Goal: Register for event/course

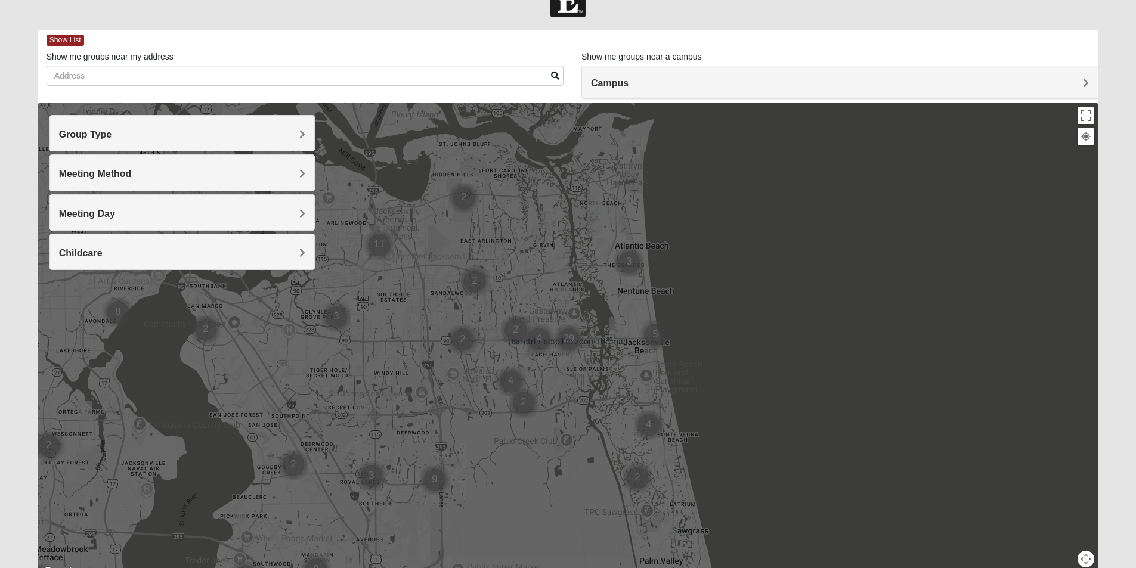
scroll to position [88, 0]
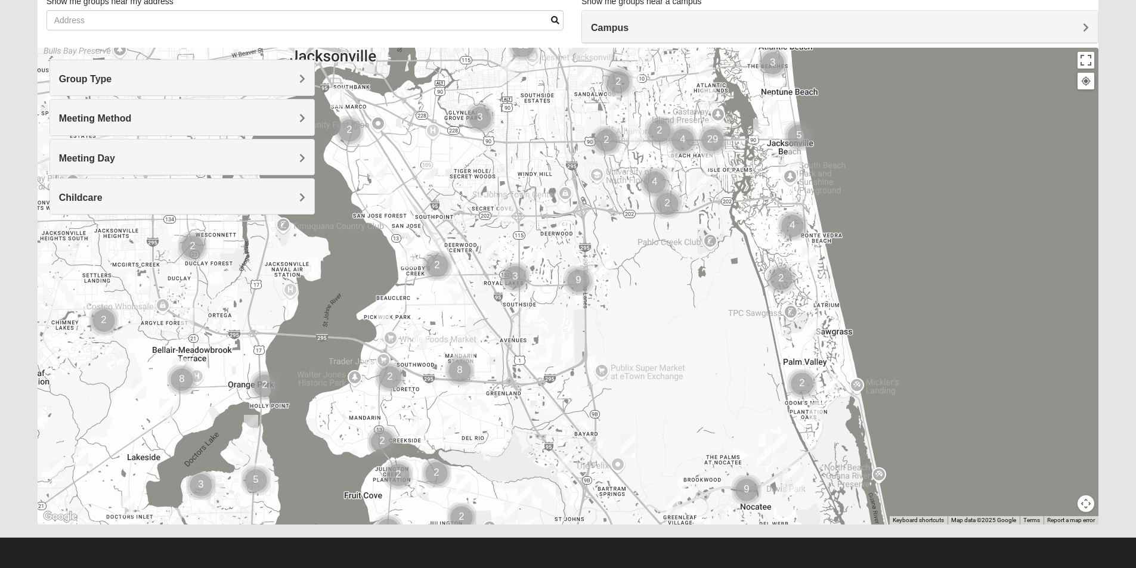
drag, startPoint x: 460, startPoint y: 309, endPoint x: 603, endPoint y: 162, distance: 205.8
click at [603, 162] on div at bounding box center [568, 286] width 1061 height 477
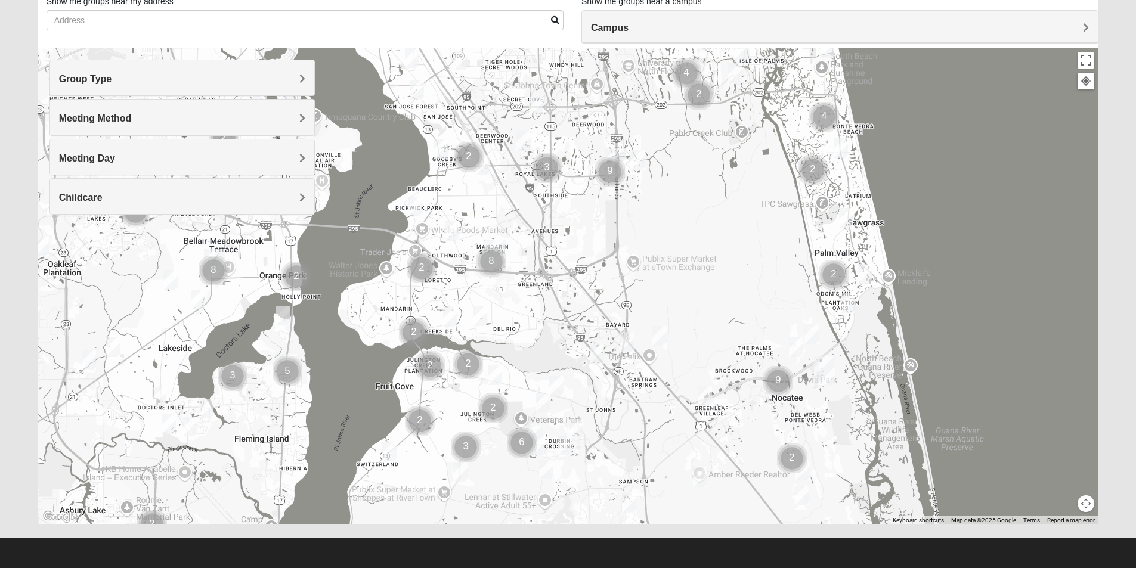
drag, startPoint x: 615, startPoint y: 324, endPoint x: 639, endPoint y: 213, distance: 113.4
click at [640, 215] on div at bounding box center [568, 286] width 1061 height 477
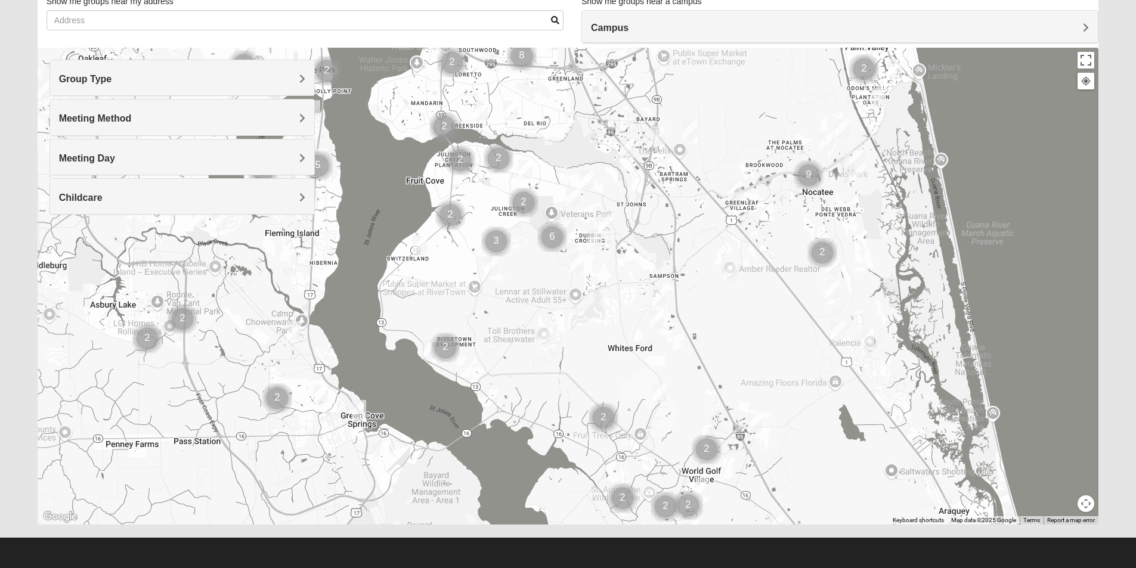
drag, startPoint x: 525, startPoint y: 333, endPoint x: 560, endPoint y: 129, distance: 206.8
click at [560, 129] on div at bounding box center [568, 286] width 1061 height 477
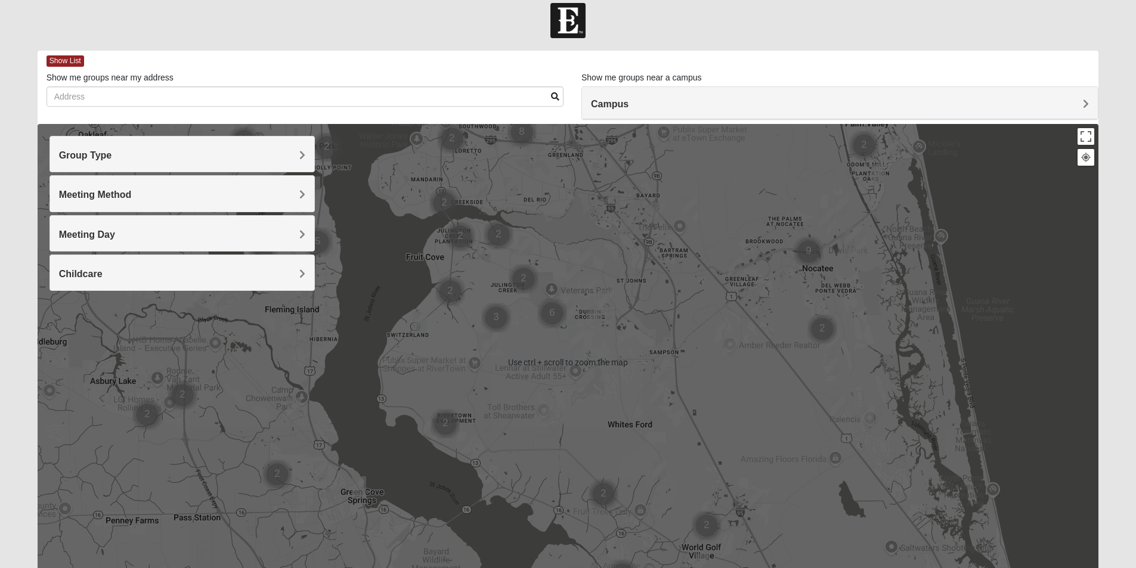
scroll to position [0, 0]
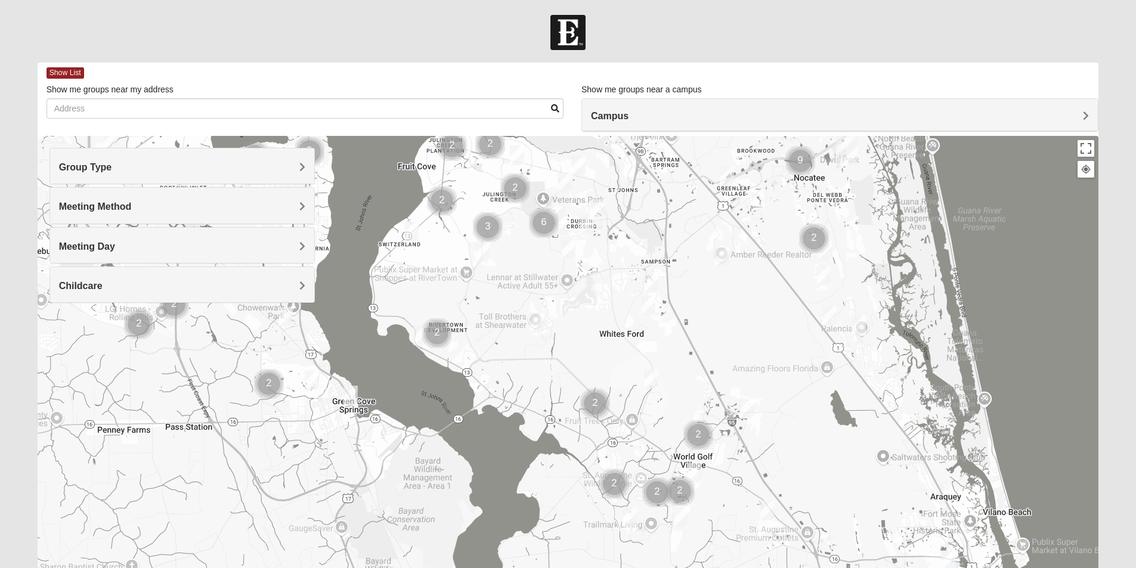
drag, startPoint x: 572, startPoint y: 315, endPoint x: 563, endPoint y: 209, distance: 106.5
click at [563, 210] on img "St. Johns" at bounding box center [554, 220] width 21 height 29
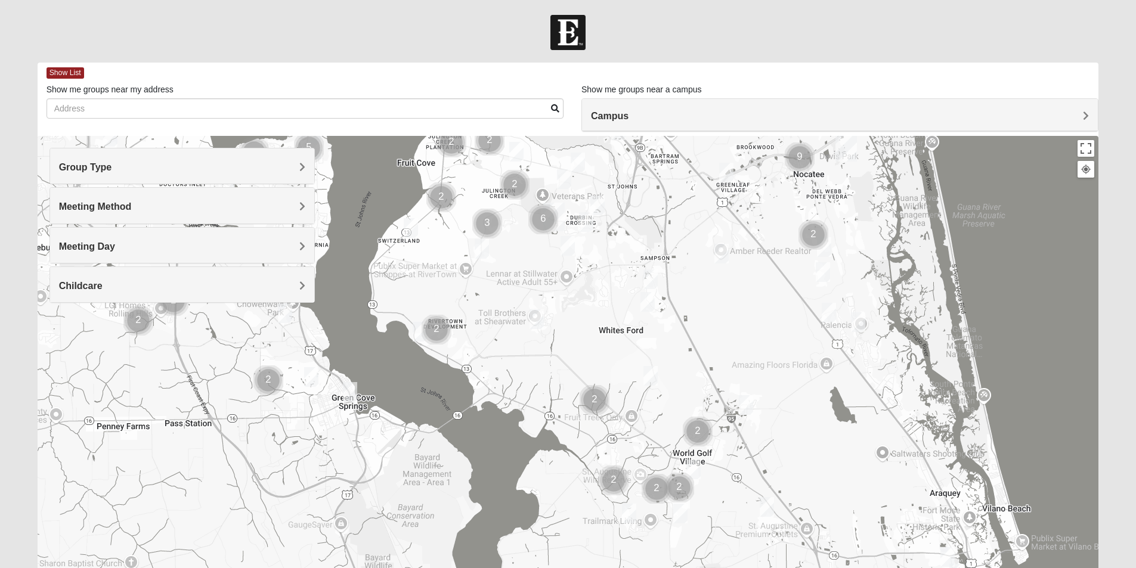
click at [544, 216] on img "Cluster of 6 groups" at bounding box center [543, 220] width 30 height 30
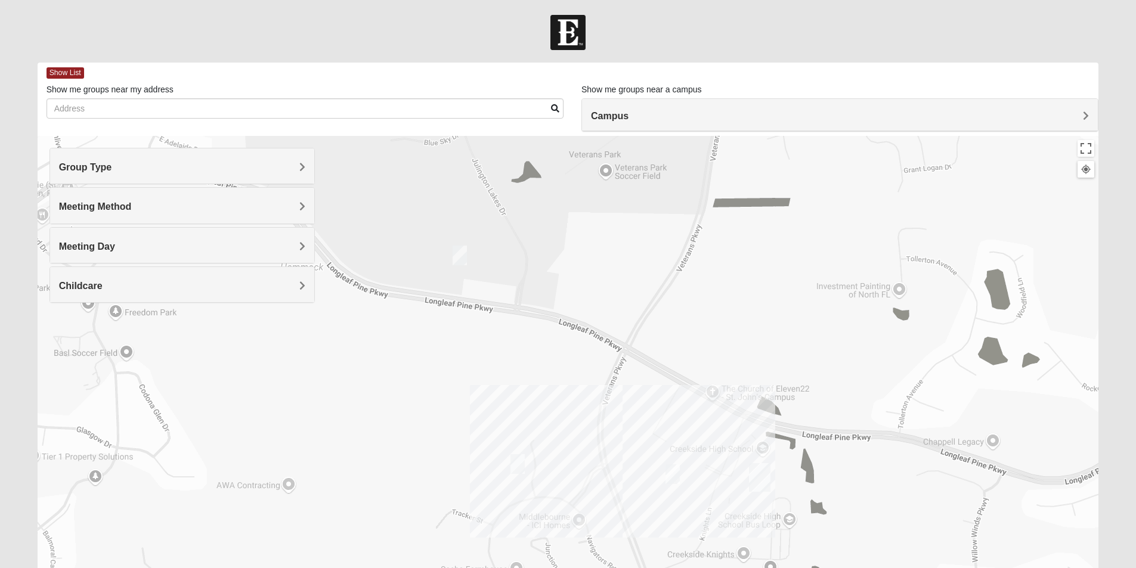
click at [674, 476] on img "Mixed Franzini 32259" at bounding box center [672, 475] width 14 height 20
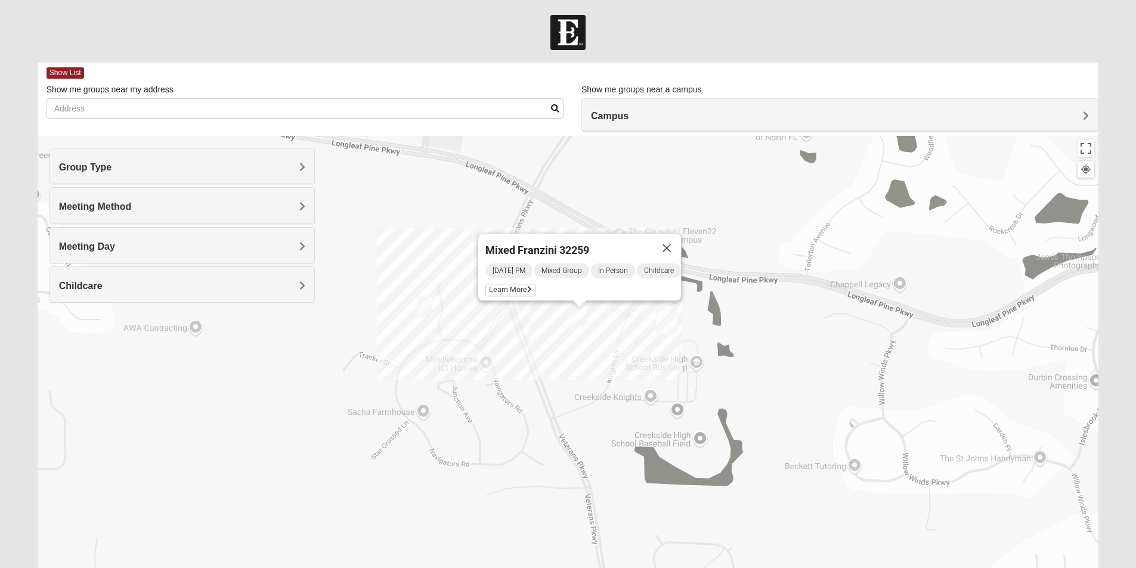
drag, startPoint x: 830, startPoint y: 415, endPoint x: 737, endPoint y: 256, distance: 183.9
click at [737, 256] on div "Mixed Franzini 32259 [DATE] PM Mixed Group In Person Childcare Learn More" at bounding box center [568, 374] width 1061 height 477
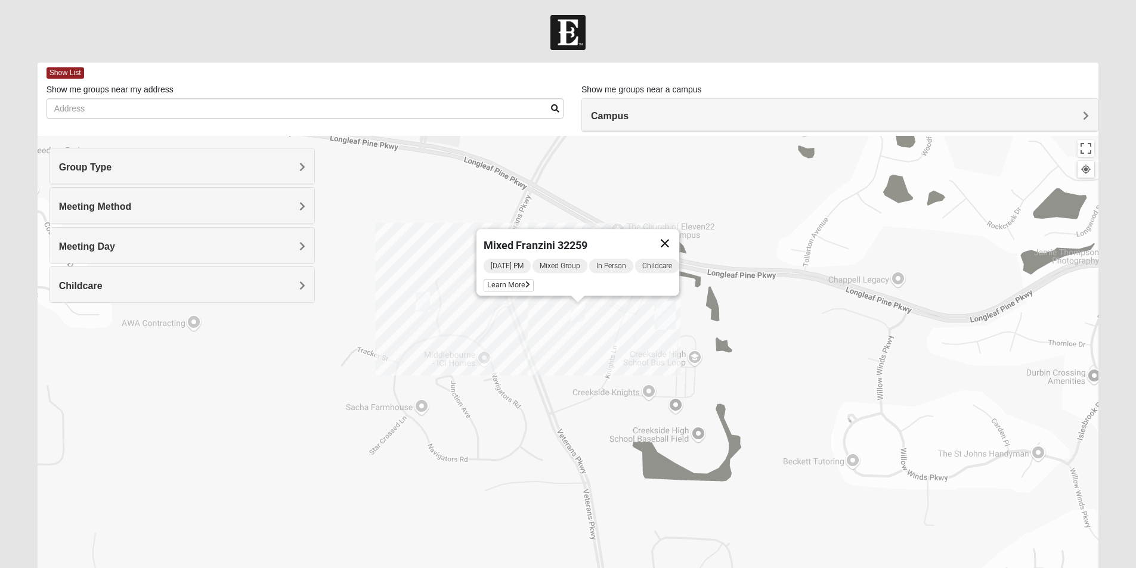
click at [674, 233] on button "Close" at bounding box center [665, 243] width 29 height 29
click at [425, 298] on img "Mixed Parks 32259" at bounding box center [423, 302] width 14 height 20
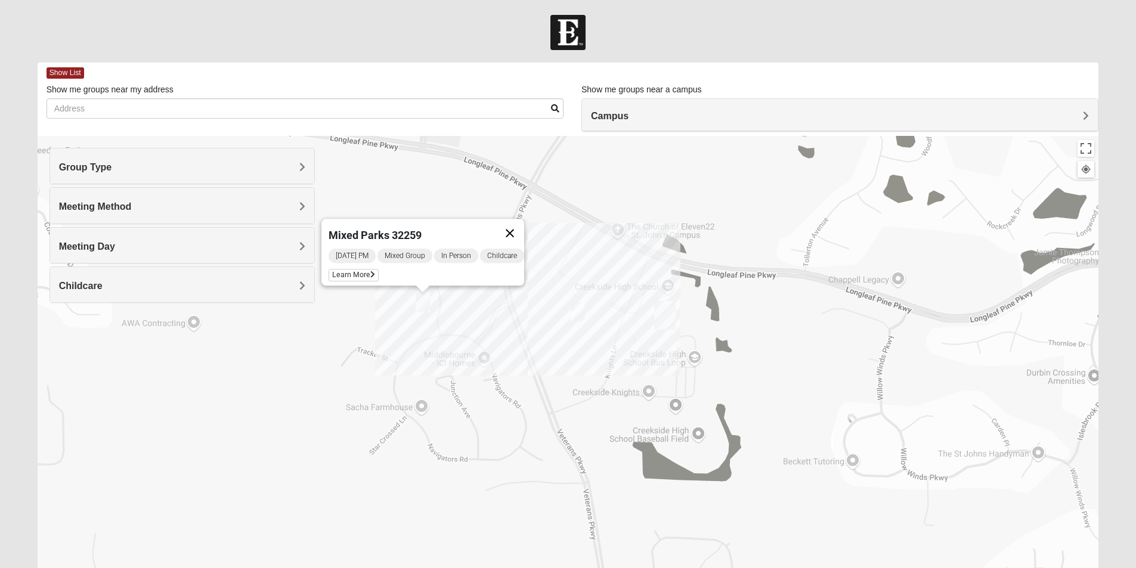
click at [516, 220] on button "Close" at bounding box center [510, 233] width 29 height 29
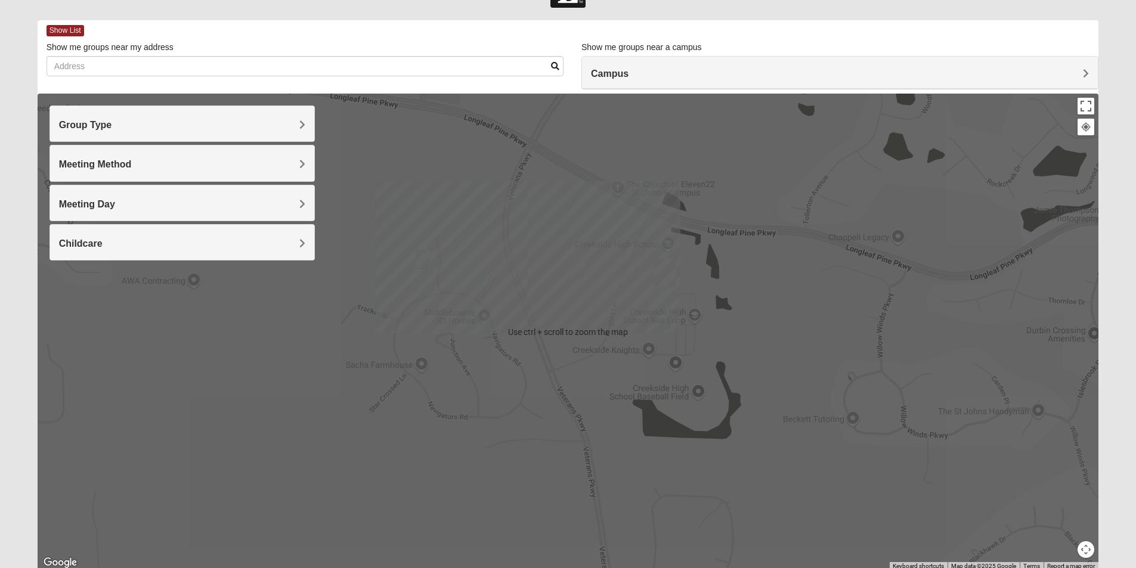
scroll to position [60, 0]
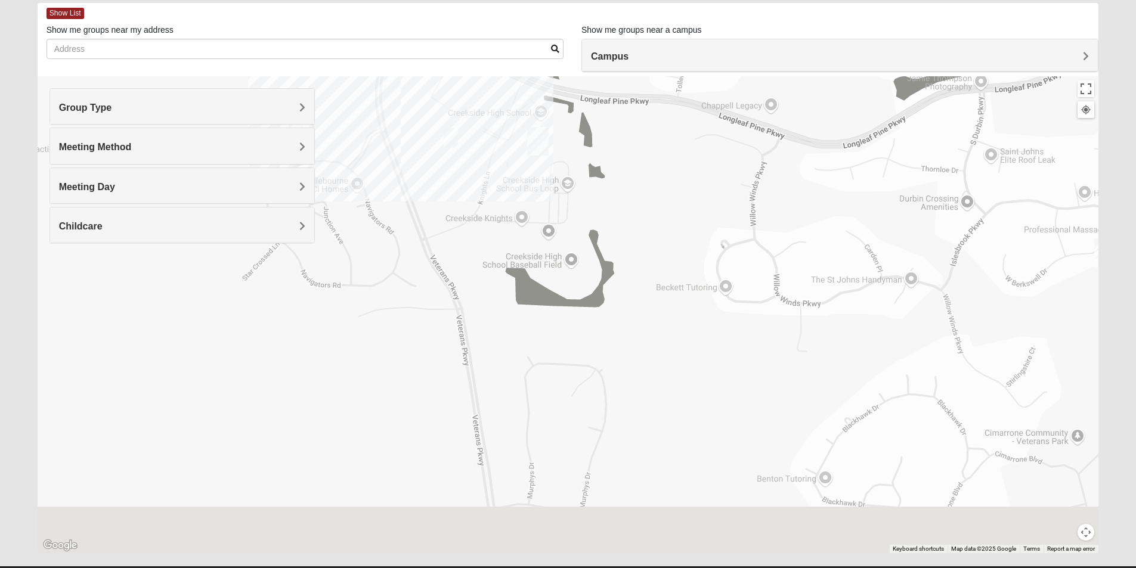
drag, startPoint x: 875, startPoint y: 397, endPoint x: 710, endPoint y: 247, distance: 222.9
click at [710, 247] on div at bounding box center [568, 314] width 1061 height 477
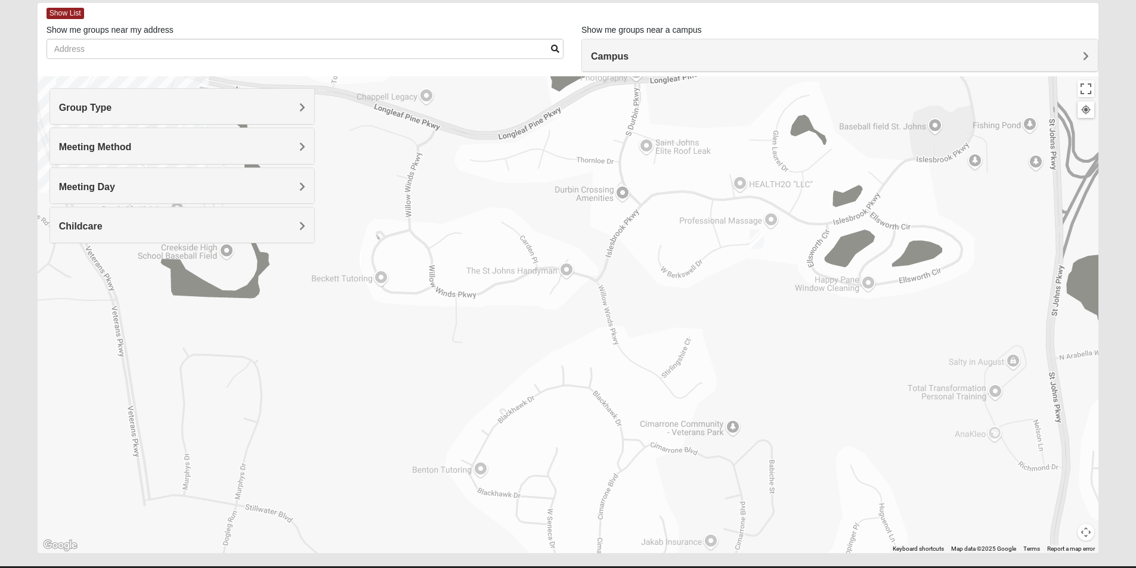
drag, startPoint x: 860, startPoint y: 299, endPoint x: 563, endPoint y: 325, distance: 298.1
click at [563, 325] on div at bounding box center [568, 314] width 1061 height 477
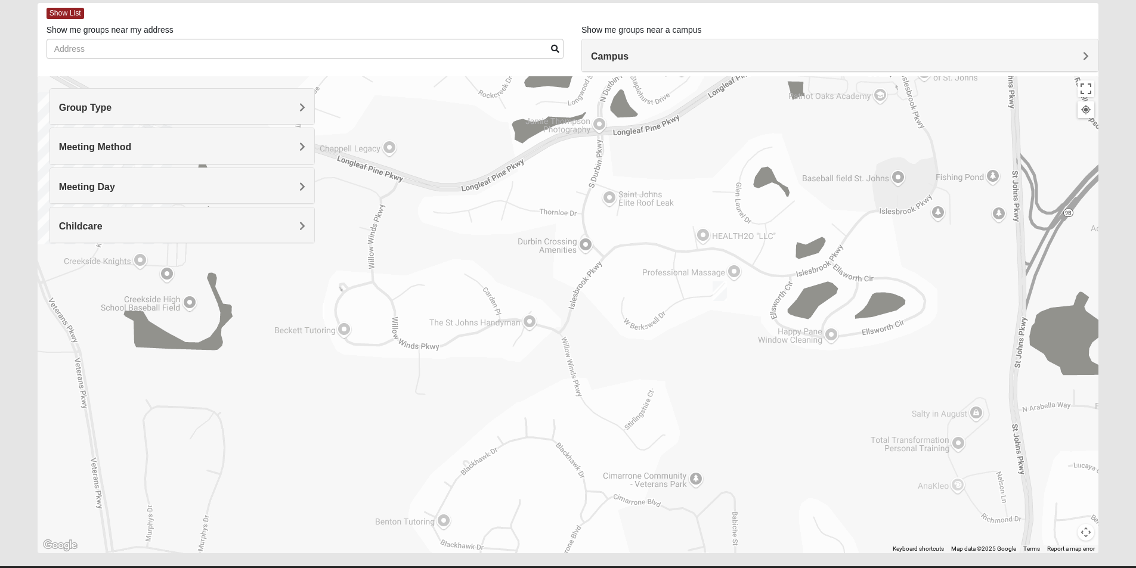
drag, startPoint x: 810, startPoint y: 290, endPoint x: 760, endPoint y: 357, distance: 84.0
click at [773, 342] on div at bounding box center [568, 314] width 1061 height 477
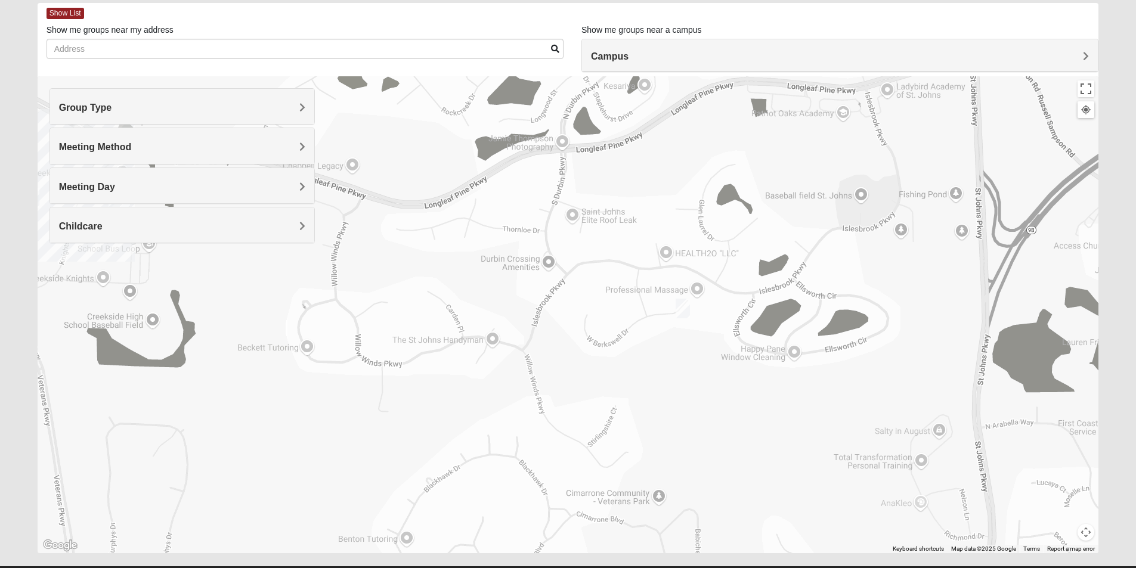
drag, startPoint x: 742, startPoint y: 365, endPoint x: 652, endPoint y: 395, distance: 94.3
click at [661, 395] on div at bounding box center [568, 314] width 1061 height 477
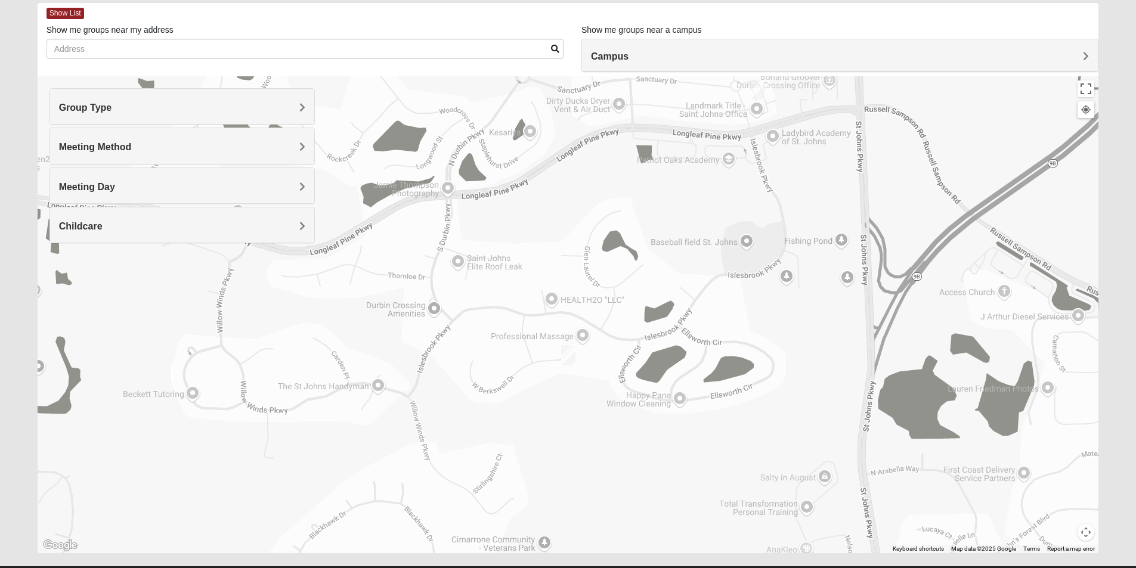
click at [568, 357] on img "Mixed Pline/Wednesday 32259" at bounding box center [568, 355] width 14 height 20
click at [497, 322] on span "Learn More" at bounding box center [491, 328] width 50 height 13
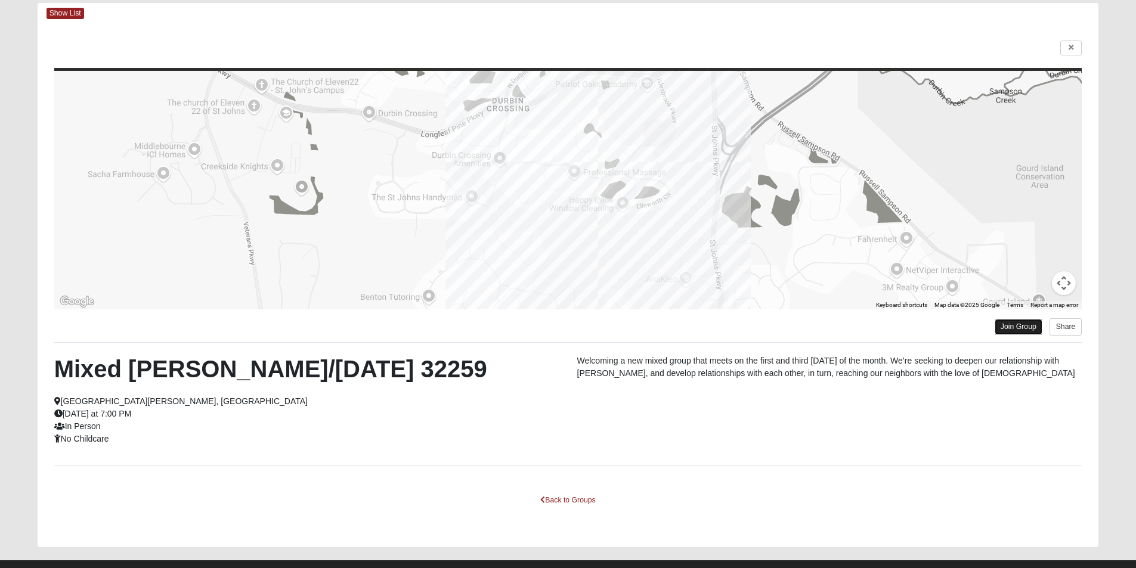
click at [1023, 330] on link "Join Group" at bounding box center [1019, 327] width 48 height 16
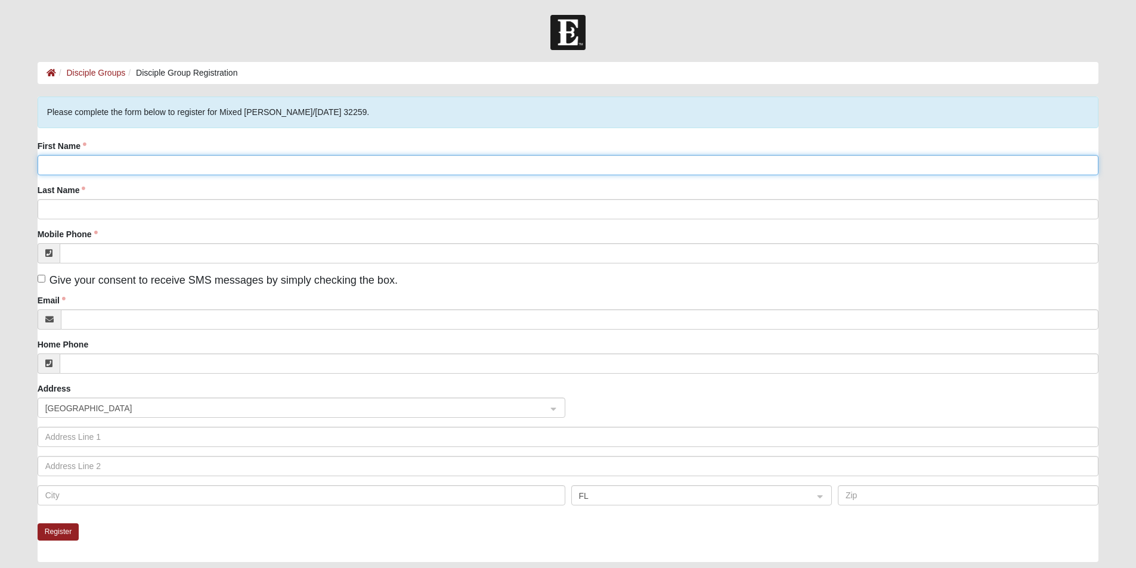
click at [184, 172] on input "First Name" at bounding box center [568, 165] width 1061 height 20
click at [252, 169] on input "First Name" at bounding box center [568, 165] width 1061 height 20
type input "[PERSON_NAME]"
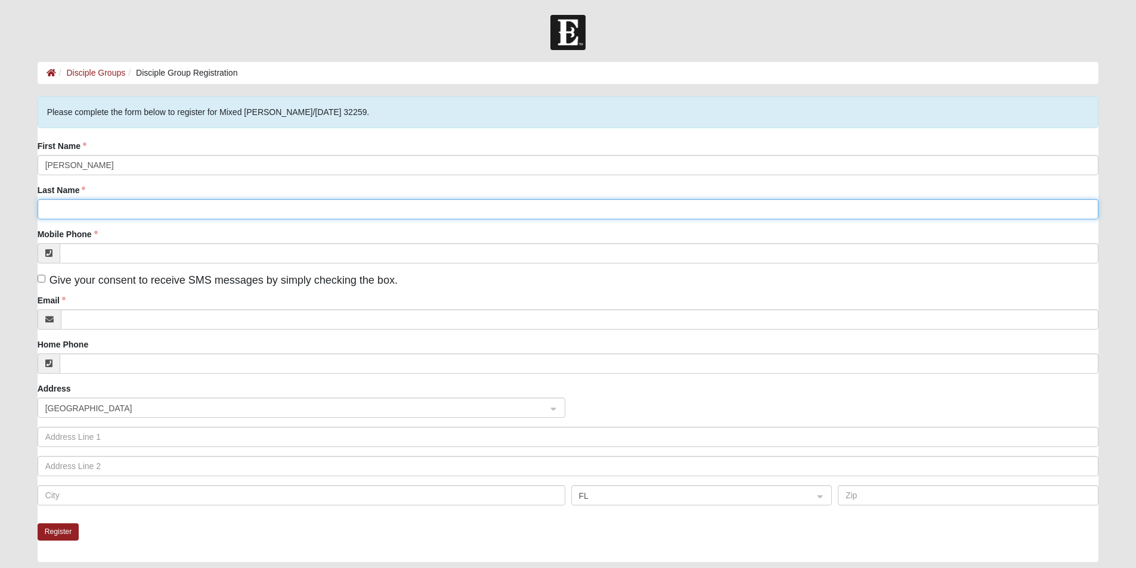
type input "[PERSON_NAME]"
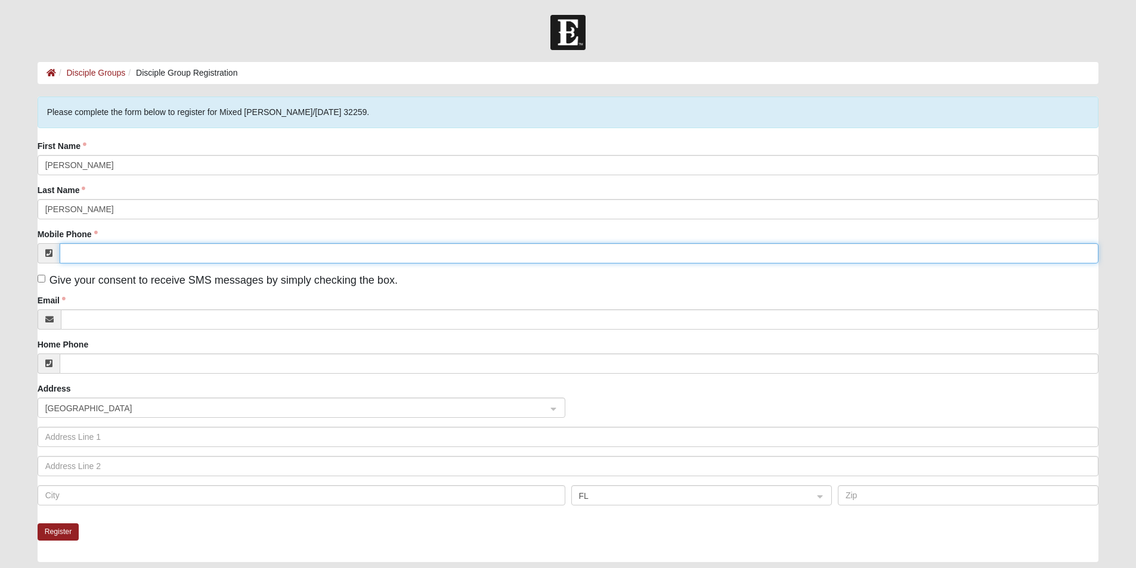
type input "[PHONE_NUMBER]"
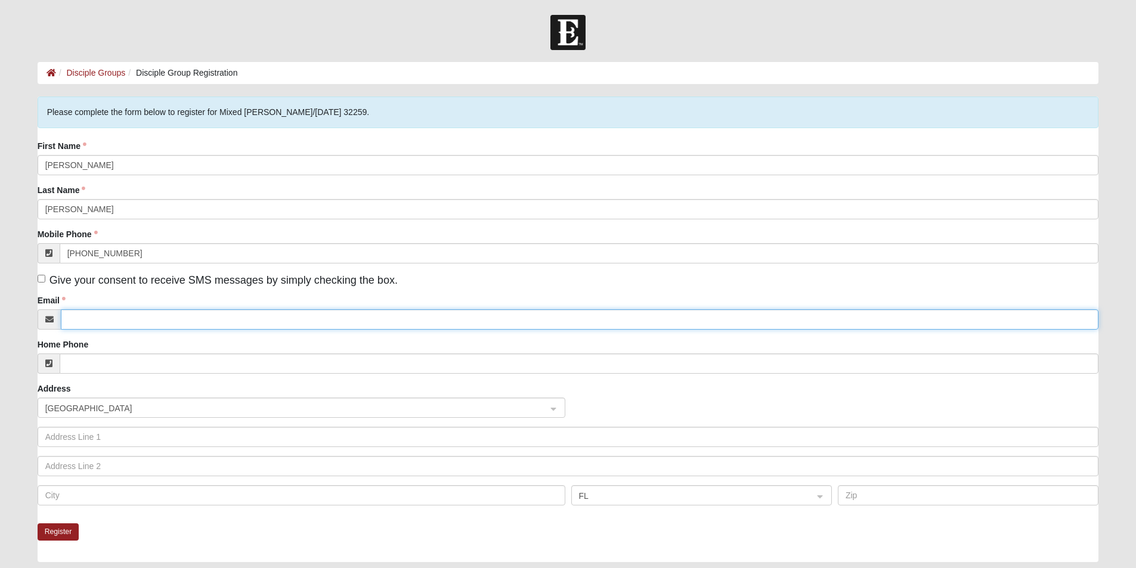
type input "[EMAIL_ADDRESS][DOMAIN_NAME]"
type input "[STREET_ADDRESS][PERSON_NAME]"
type input "saint augustine"
type input "32092"
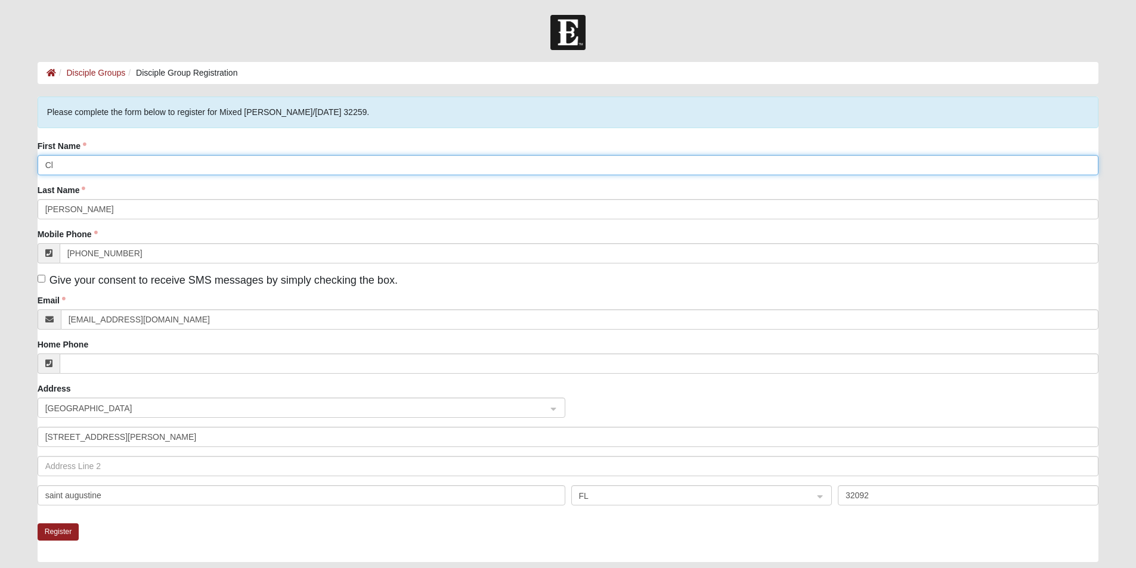
type input "C"
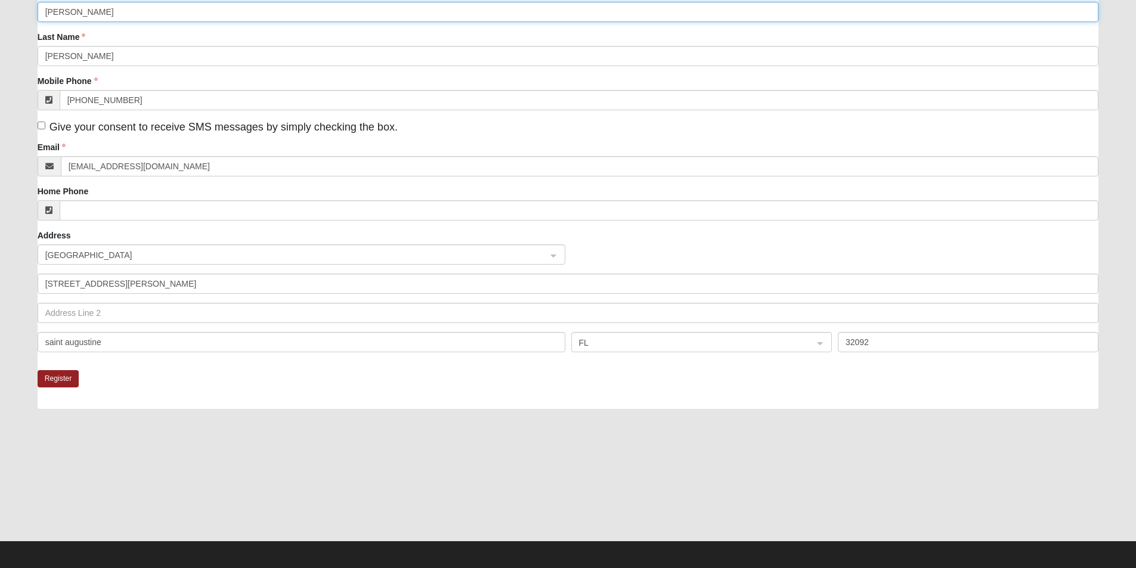
scroll to position [157, 0]
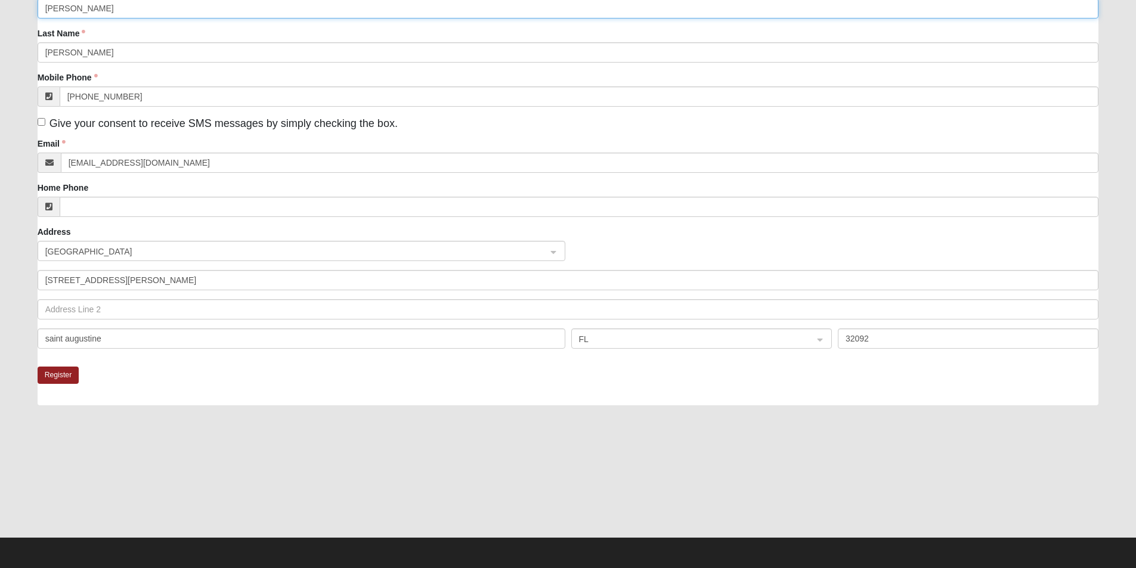
type input "Harrison"
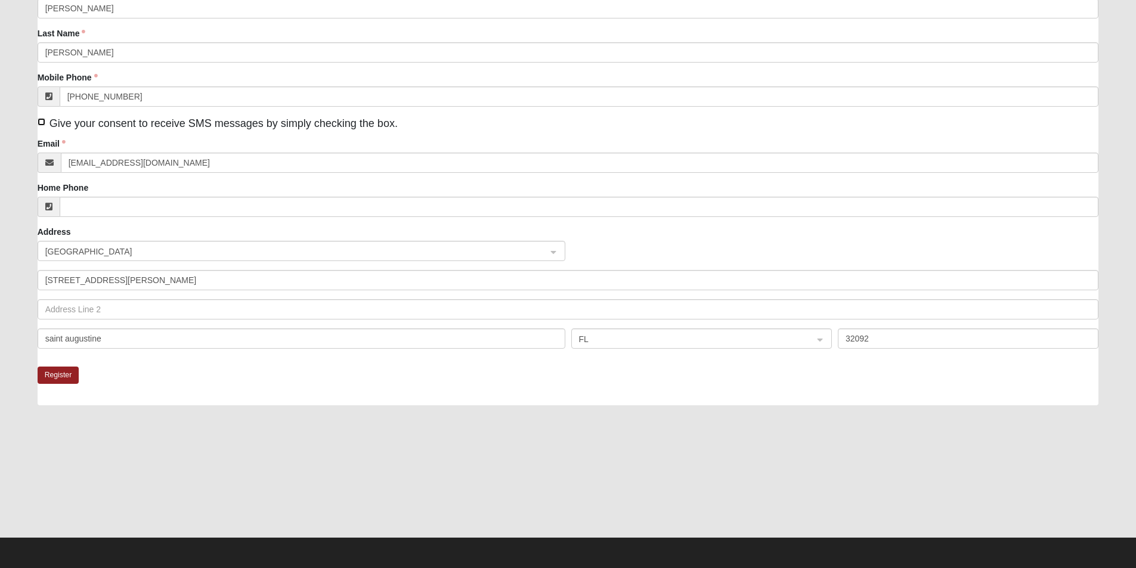
click at [41, 119] on input "Give your consent to receive SMS messages by simply checking the box." at bounding box center [42, 122] width 8 height 8
checkbox input "true"
click at [66, 377] on button "Register" at bounding box center [59, 375] width 42 height 17
